Goal: Task Accomplishment & Management: Manage account settings

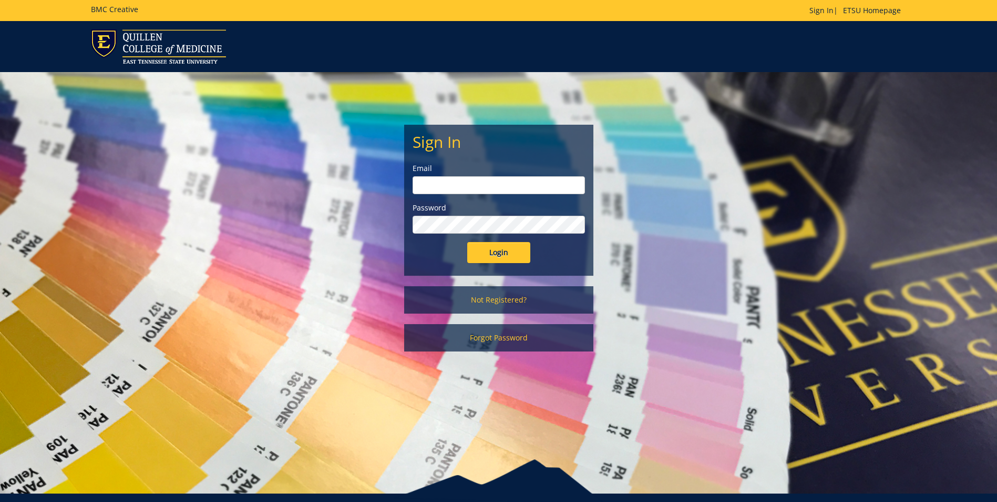
click at [536, 176] on div "Email" at bounding box center [499, 178] width 172 height 31
click at [533, 182] on input "email" at bounding box center [499, 185] width 172 height 18
type input "[EMAIL_ADDRESS][DOMAIN_NAME]"
click at [467, 242] on input "Login" at bounding box center [498, 252] width 63 height 21
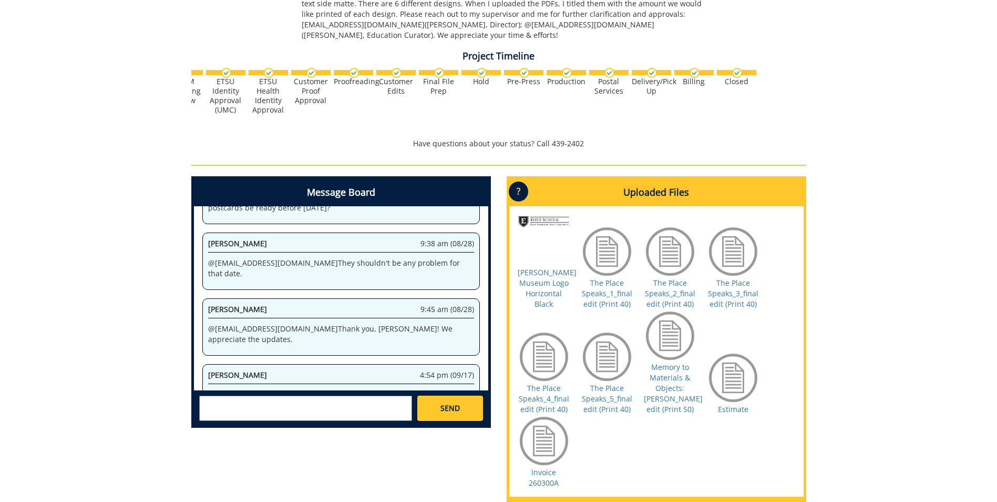
scroll to position [857, 0]
